Goal: Task Accomplishment & Management: Manage account settings

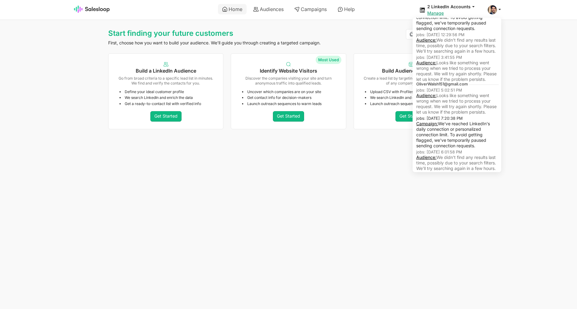
scroll to position [40, 0]
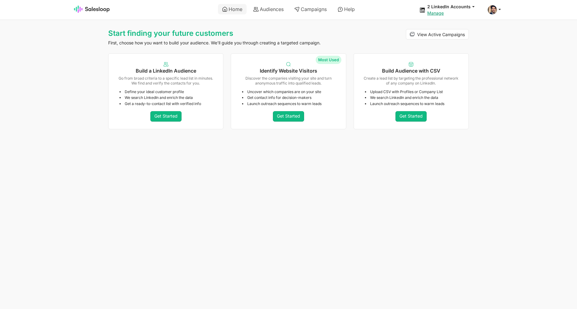
click at [337, 132] on html "Home Audiences Campaigns Help 2 LinkedIn Accounts jobs: 9/17/2025, 5:37:26 PM C…" at bounding box center [288, 66] width 577 height 132
click at [248, 9] on li "Audiences" at bounding box center [268, 9] width 41 height 6
click at [258, 9] on link "Audiences" at bounding box center [268, 9] width 39 height 10
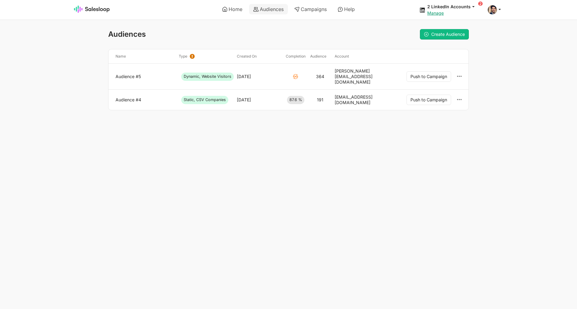
click at [131, 97] on link "Audience #4" at bounding box center [145, 100] width 58 height 6
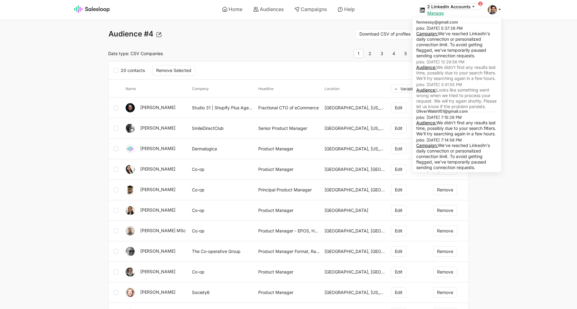
click at [468, 5] on button "2 LinkedIn Accounts" at bounding box center [454, 7] width 53 height 6
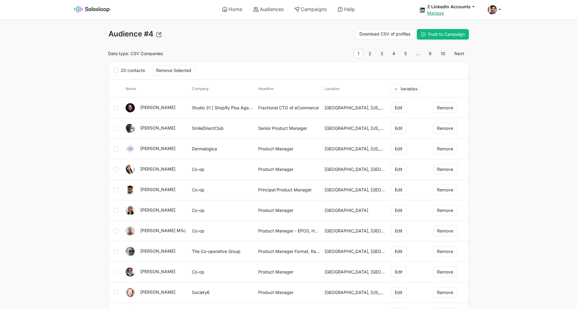
click at [520, 69] on body "Home Audiences Campaigns Help 2 LinkedIn Accounts jobs: 9/17/2025, 5:37:26 PM C…" at bounding box center [288, 254] width 577 height 508
click at [251, 9] on link "Audiences" at bounding box center [268, 9] width 39 height 10
click at [444, 53] on link "10" at bounding box center [443, 53] width 13 height 9
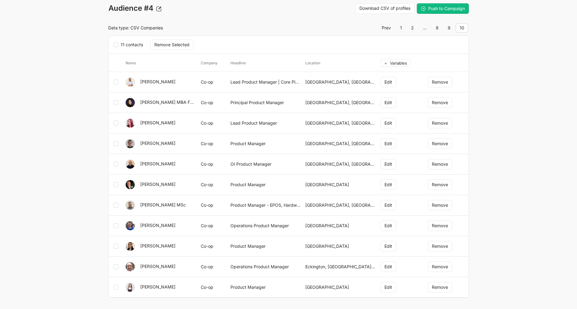
scroll to position [39, 0]
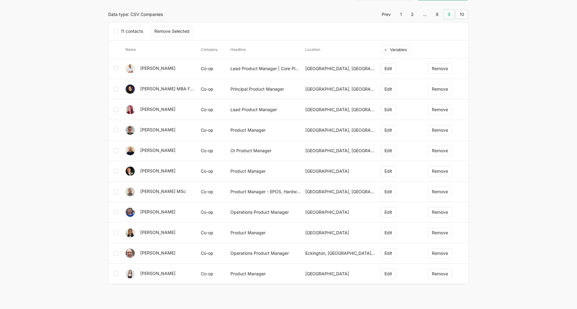
click at [450, 15] on link "9" at bounding box center [449, 14] width 11 height 9
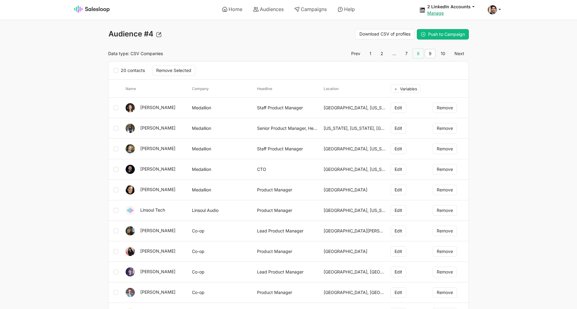
click at [422, 53] on link "8" at bounding box center [418, 53] width 11 height 9
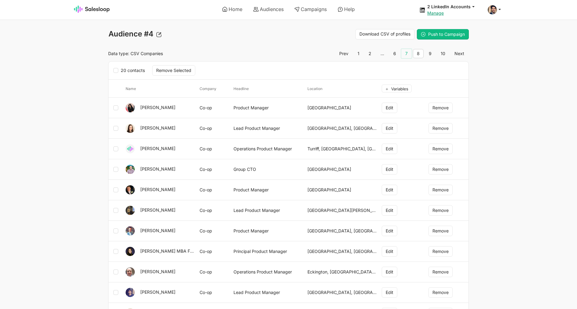
click at [410, 55] on link "7" at bounding box center [407, 53] width 10 height 9
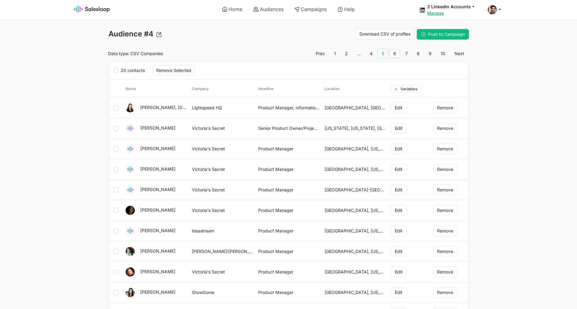
click at [384, 56] on link "5" at bounding box center [383, 53] width 10 height 9
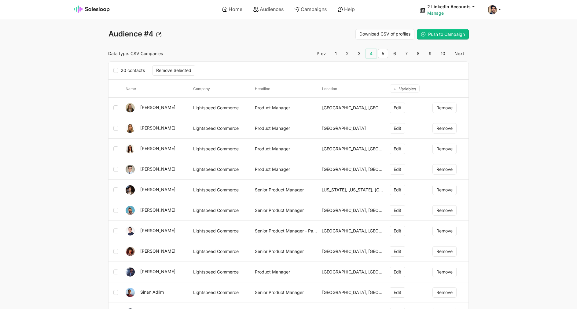
click at [370, 51] on link "4" at bounding box center [371, 53] width 11 height 9
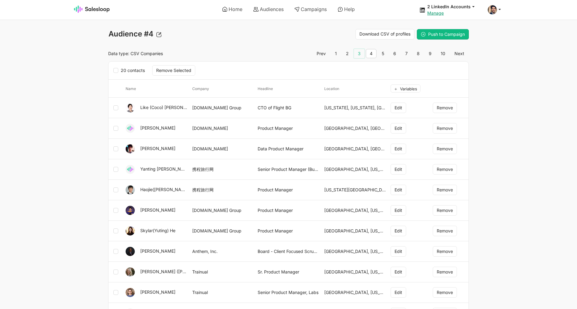
click at [361, 54] on link "3" at bounding box center [359, 53] width 11 height 9
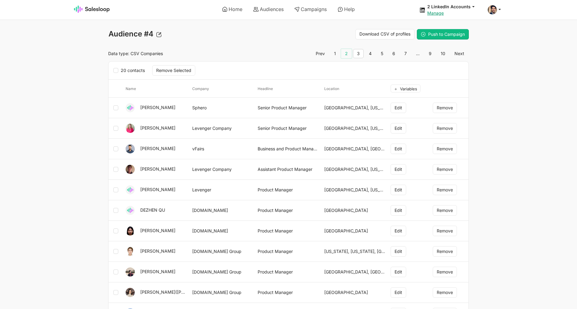
click at [345, 55] on link "2" at bounding box center [346, 53] width 11 height 9
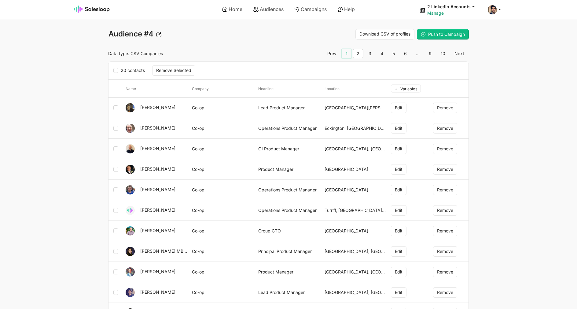
click at [350, 52] on link "1" at bounding box center [347, 53] width 10 height 9
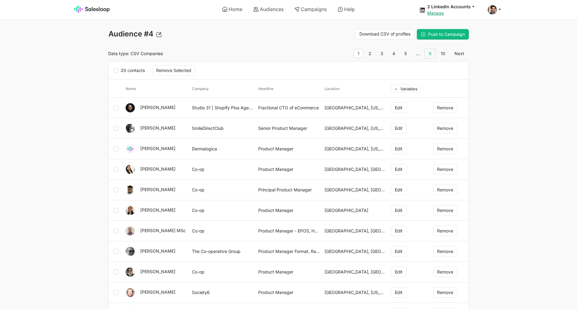
click at [433, 51] on link "9" at bounding box center [430, 53] width 11 height 9
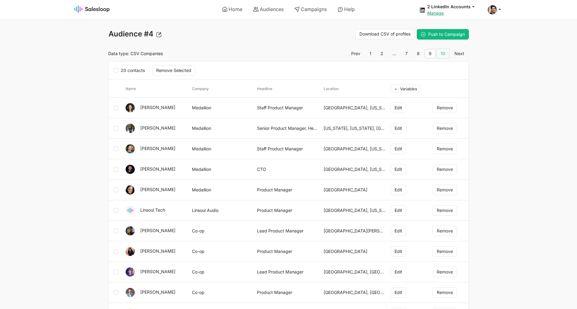
click at [441, 51] on link "10" at bounding box center [443, 53] width 13 height 9
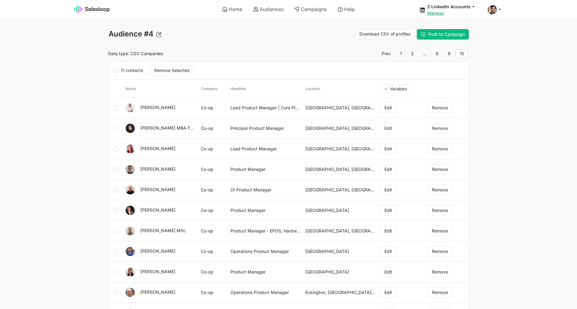
scroll to position [39, 0]
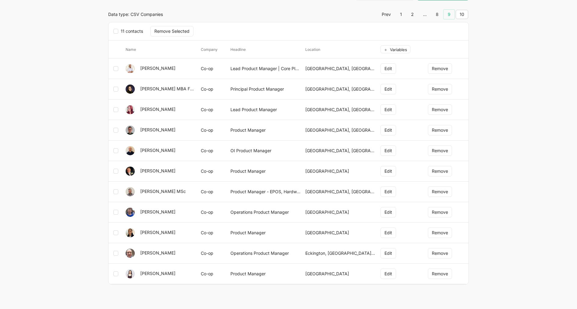
click at [449, 15] on link "9" at bounding box center [449, 14] width 11 height 9
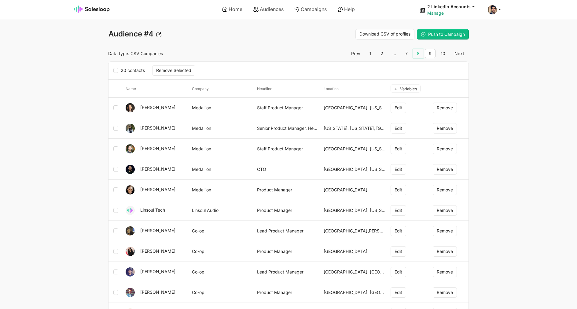
click at [419, 50] on link "8" at bounding box center [418, 53] width 11 height 9
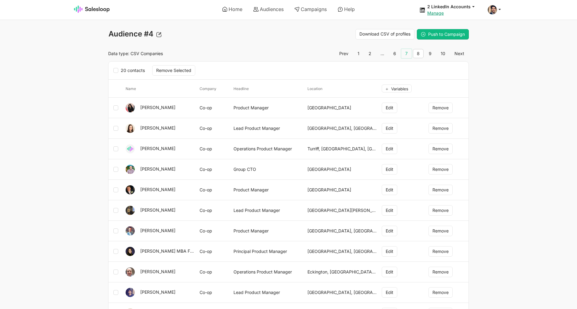
click at [406, 54] on link "7" at bounding box center [407, 53] width 10 height 9
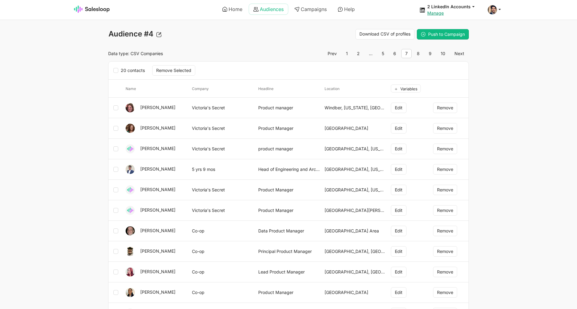
click at [251, 9] on link "Audiences" at bounding box center [268, 9] width 39 height 10
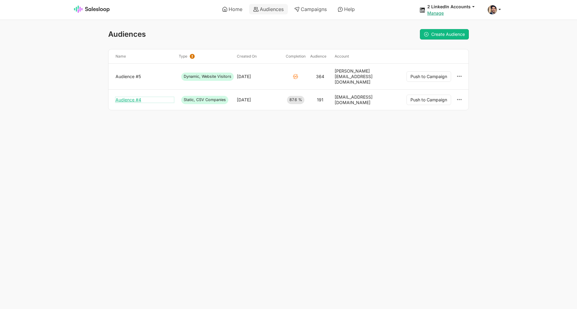
click at [128, 97] on link "Audience #4" at bounding box center [145, 100] width 58 height 6
